Goal: Information Seeking & Learning: Find specific page/section

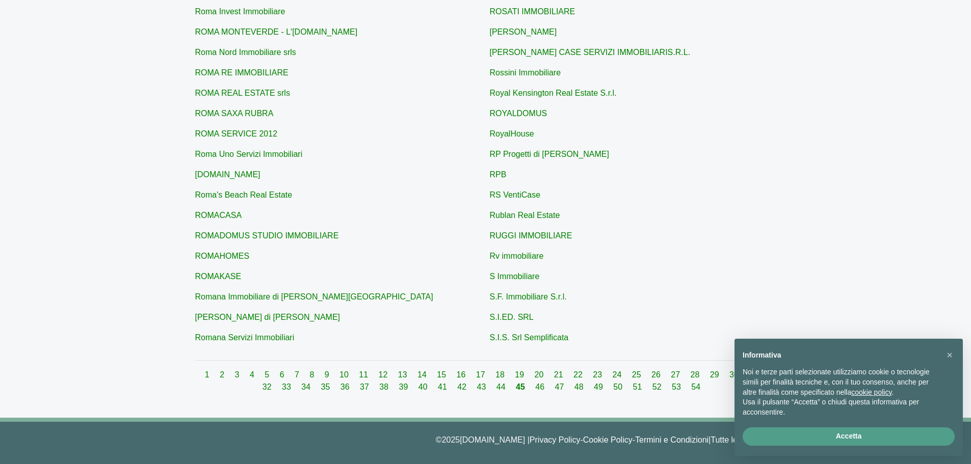
scroll to position [304, 0]
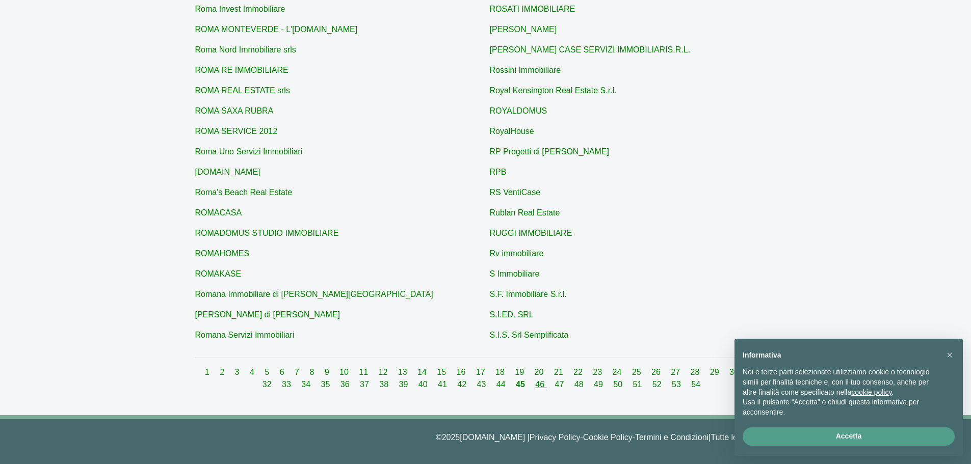
click at [535, 385] on link "46" at bounding box center [540, 384] width 11 height 9
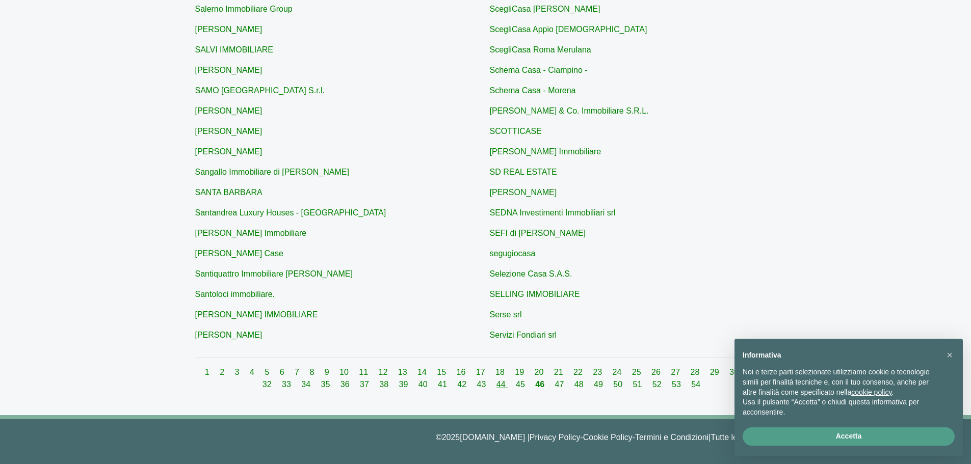
click at [496, 385] on link "44" at bounding box center [501, 384] width 11 height 9
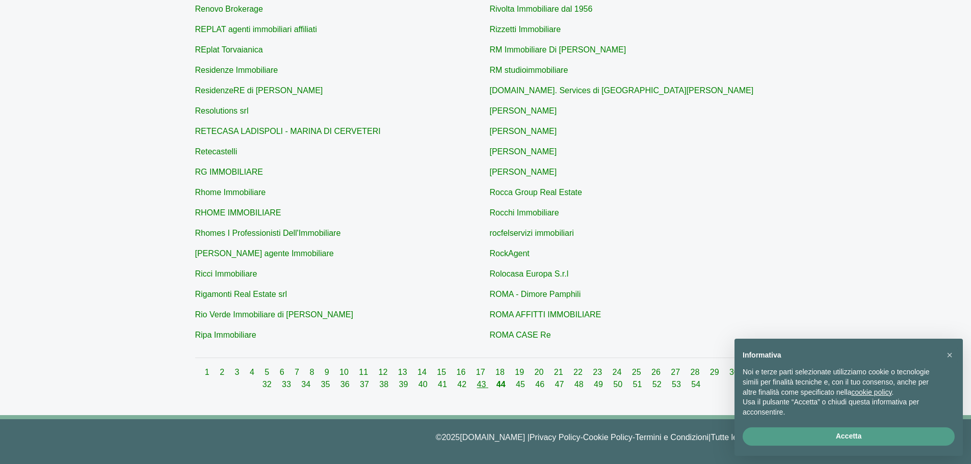
click at [477, 385] on link "43" at bounding box center [482, 384] width 11 height 9
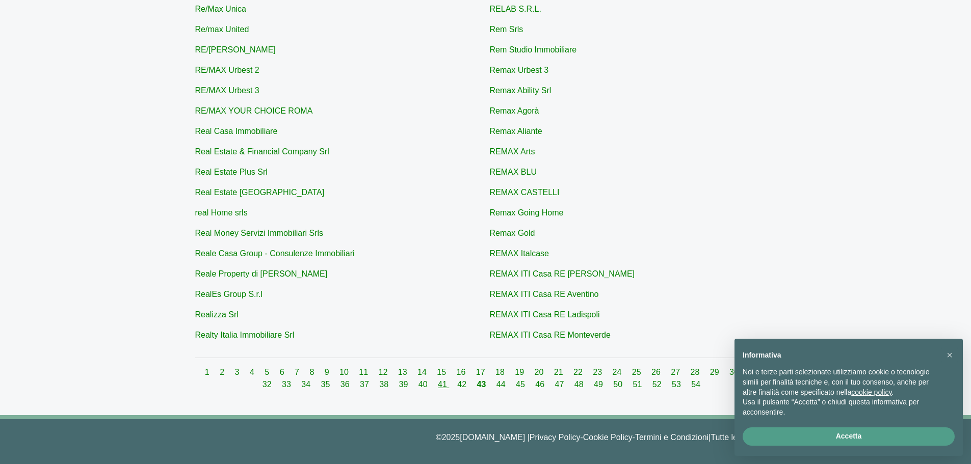
click at [438, 384] on link "41" at bounding box center [443, 384] width 11 height 9
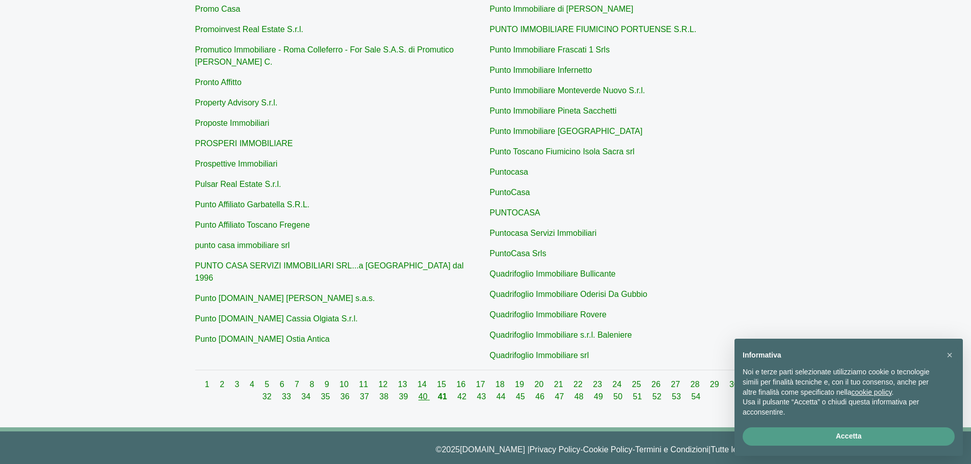
click at [418, 392] on link "40" at bounding box center [423, 396] width 11 height 9
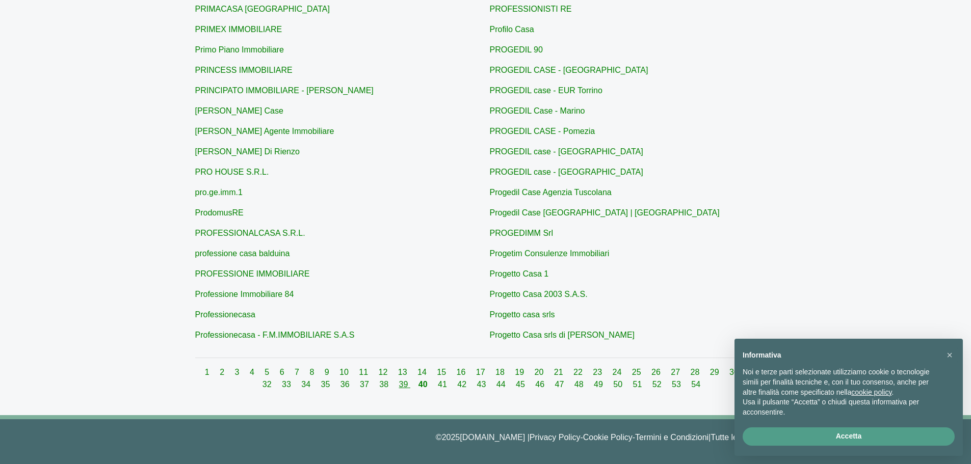
click at [399, 388] on link "39" at bounding box center [404, 384] width 11 height 9
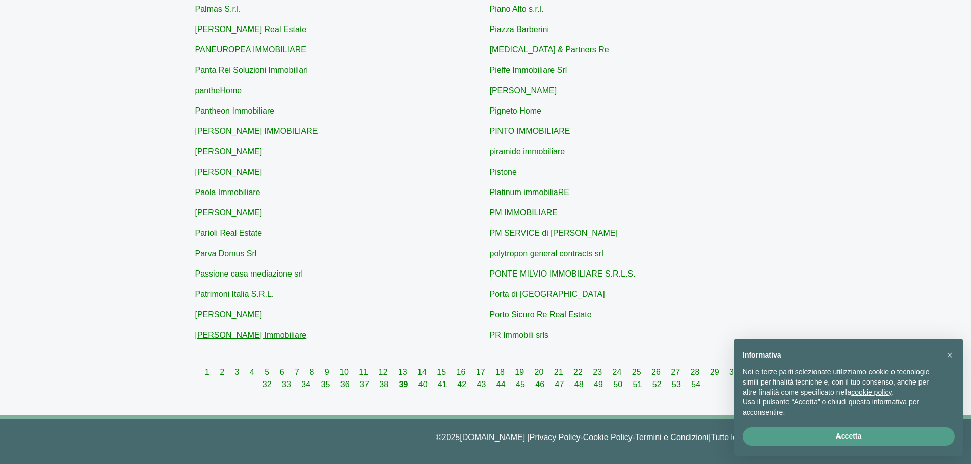
click at [227, 337] on link "[PERSON_NAME] Immobiliare" at bounding box center [251, 335] width 112 height 9
type input "[PERSON_NAME] Immobiliare"
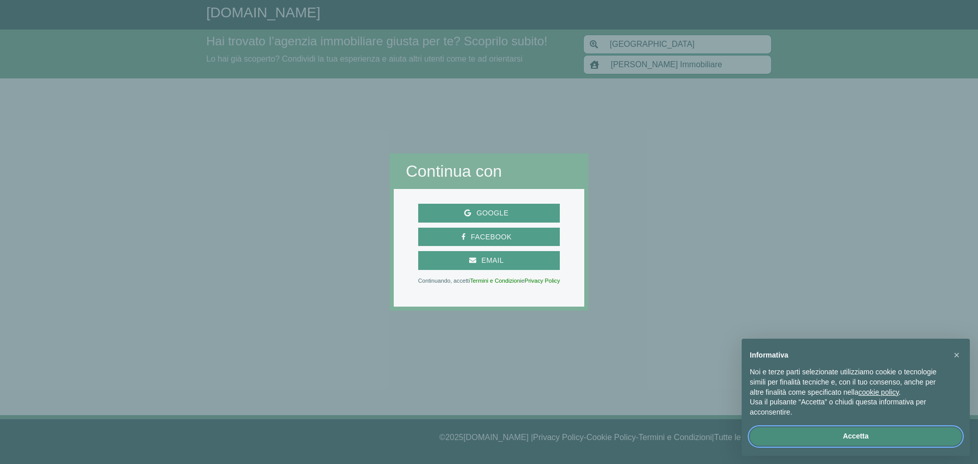
click at [847, 437] on button "Accetta" at bounding box center [856, 436] width 212 height 18
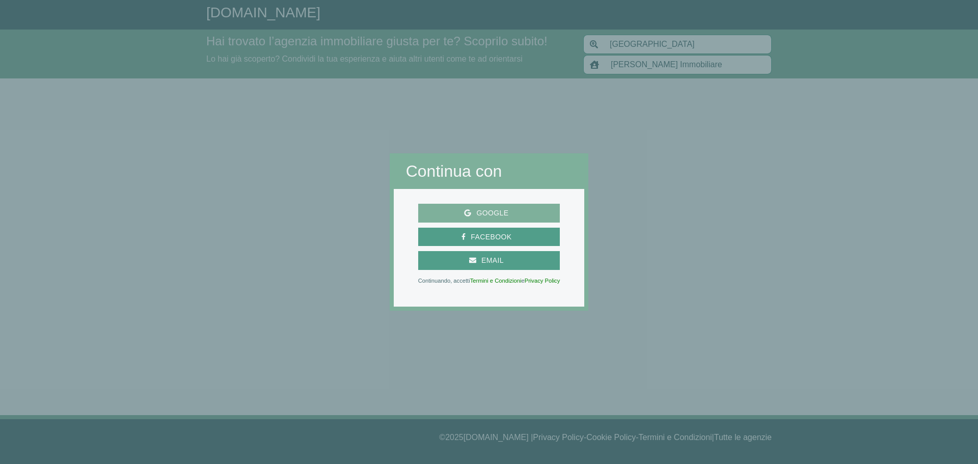
click at [487, 209] on span "Google" at bounding box center [492, 213] width 42 height 13
